Goal: Task Accomplishment & Management: Manage account settings

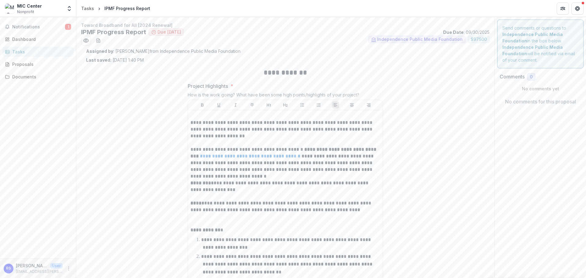
scroll to position [6, 0]
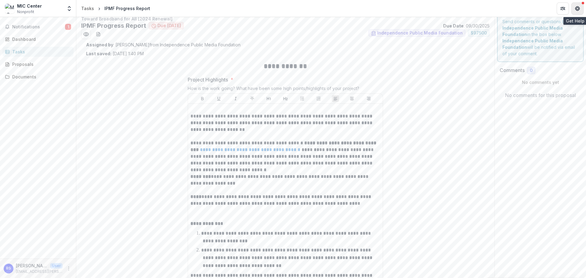
click at [577, 7] on icon "Get Help" at bounding box center [577, 8] width 5 height 5
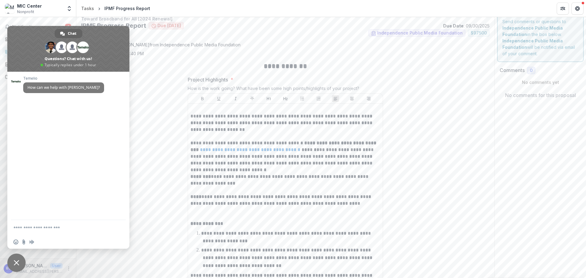
click at [14, 258] on span "Close chat" at bounding box center [16, 263] width 18 height 18
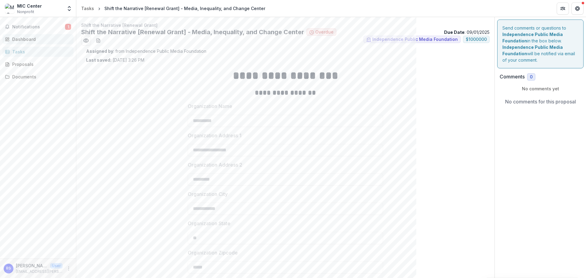
click at [23, 36] on div "Dashboard" at bounding box center [40, 39] width 56 height 6
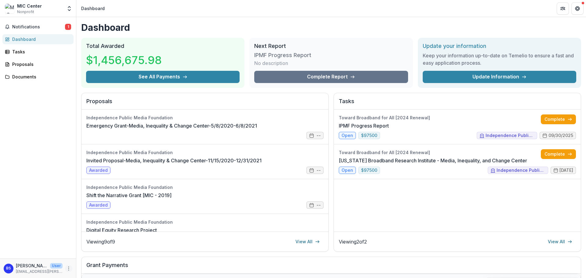
click at [69, 269] on icon "More" at bounding box center [68, 268] width 5 height 5
click at [91, 255] on link "Settings" at bounding box center [108, 255] width 65 height 10
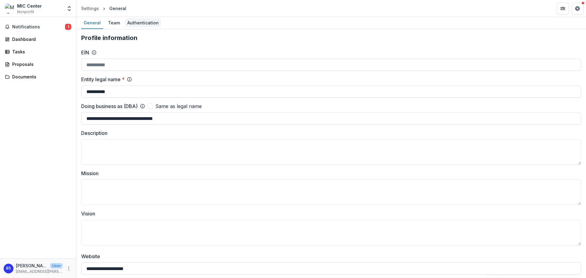
click at [132, 22] on div "Authentication" at bounding box center [143, 22] width 36 height 9
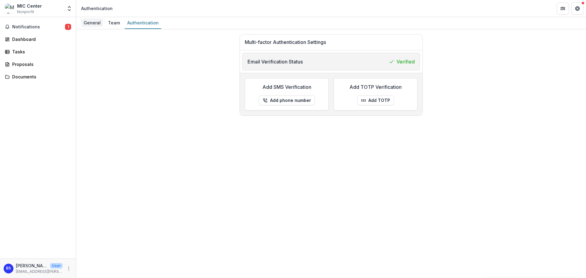
click at [90, 22] on div "General" at bounding box center [92, 22] width 22 height 9
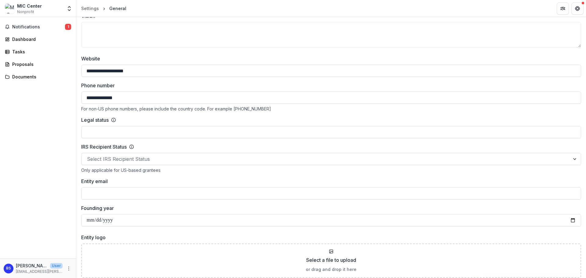
scroll to position [244, 0]
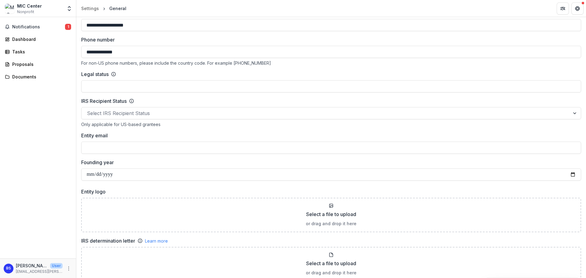
scroll to position [183, 0]
